Goal: Register for event/course

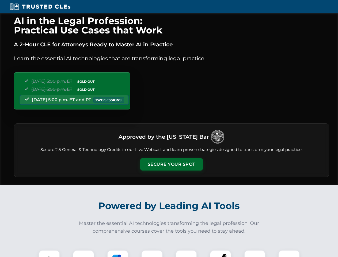
click at [171, 164] on button "Secure Your Spot" at bounding box center [171, 164] width 63 height 12
click at [49, 254] on img at bounding box center [50, 261] width 16 height 16
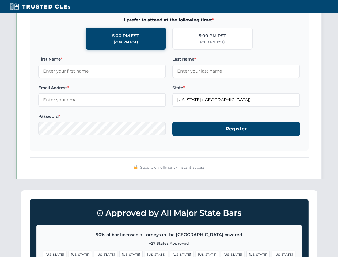
click at [196, 254] on span "[US_STATE]" at bounding box center [207, 255] width 23 height 8
click at [247, 254] on span "[US_STATE]" at bounding box center [258, 255] width 23 height 8
